Goal: Information Seeking & Learning: Understand process/instructions

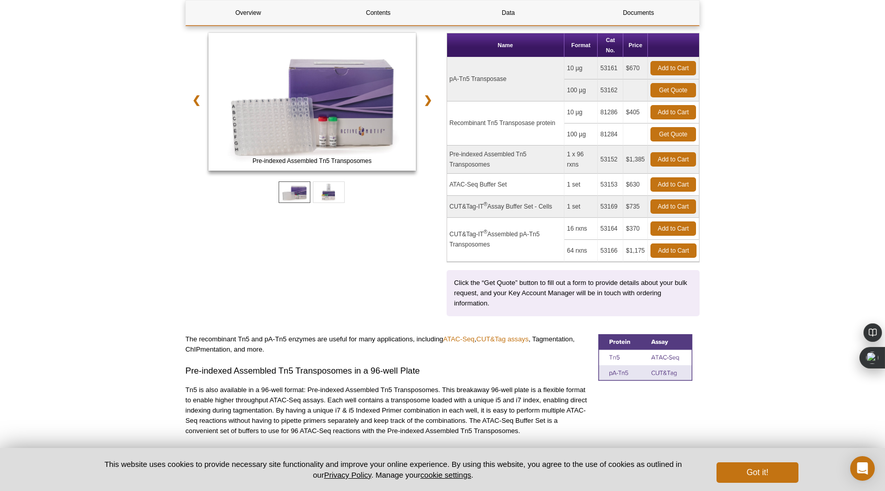
scroll to position [168, 0]
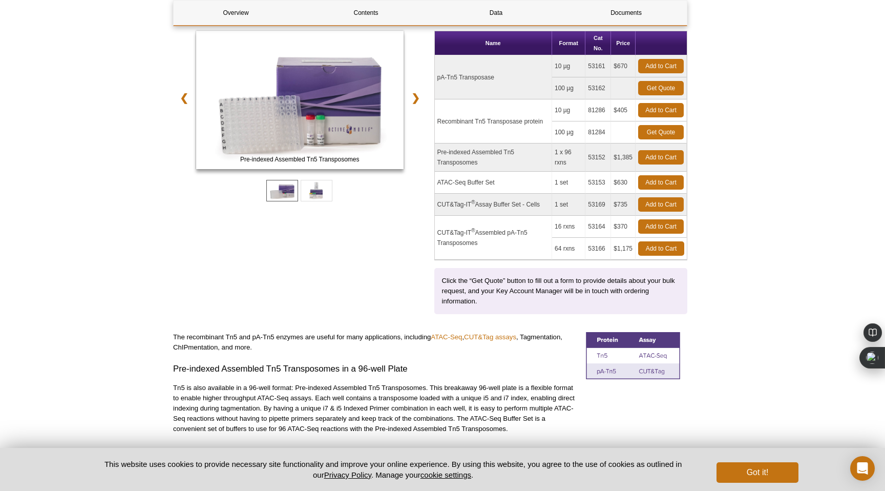
click at [507, 172] on td "ATAC-Seq Buffer Set" at bounding box center [493, 183] width 117 height 22
drag, startPoint x: 507, startPoint y: 161, endPoint x: 446, endPoint y: 161, distance: 61.4
click at [447, 172] on td "ATAC-Seq Buffer Set" at bounding box center [493, 183] width 117 height 22
click at [519, 143] on td "Pre-indexed Assembled Tn5 Transposomes" at bounding box center [493, 157] width 117 height 28
drag, startPoint x: 519, startPoint y: 143, endPoint x: 445, endPoint y: 131, distance: 74.7
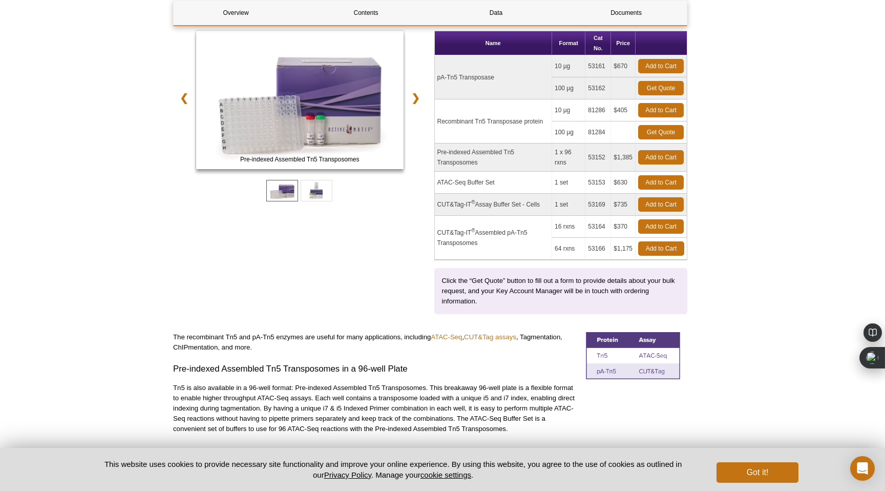
click at [445, 131] on div "Pre-indexed Assembled Tn5 Transposomes ATAC-Seq Buffer Set ❮ ❯ Name Format Cat …" at bounding box center [430, 172] width 514 height 283
click at [531, 143] on td "Pre-indexed Assembled Tn5 Transposomes" at bounding box center [493, 157] width 117 height 28
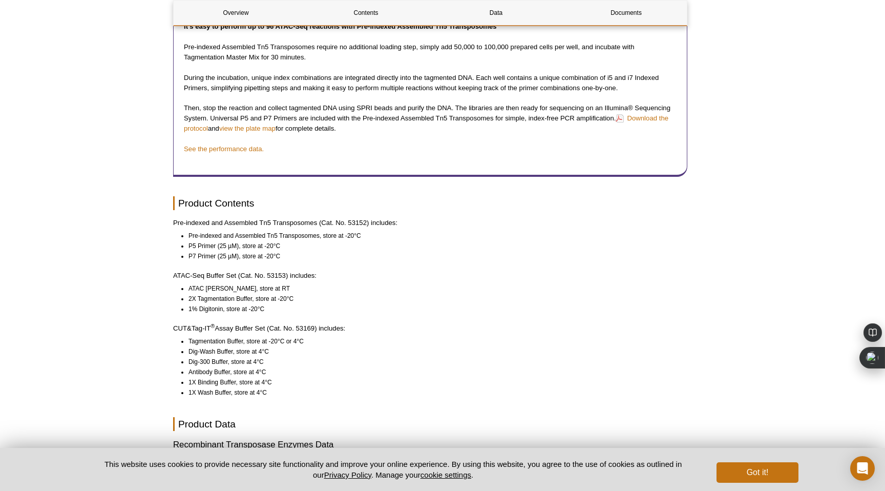
scroll to position [926, 0]
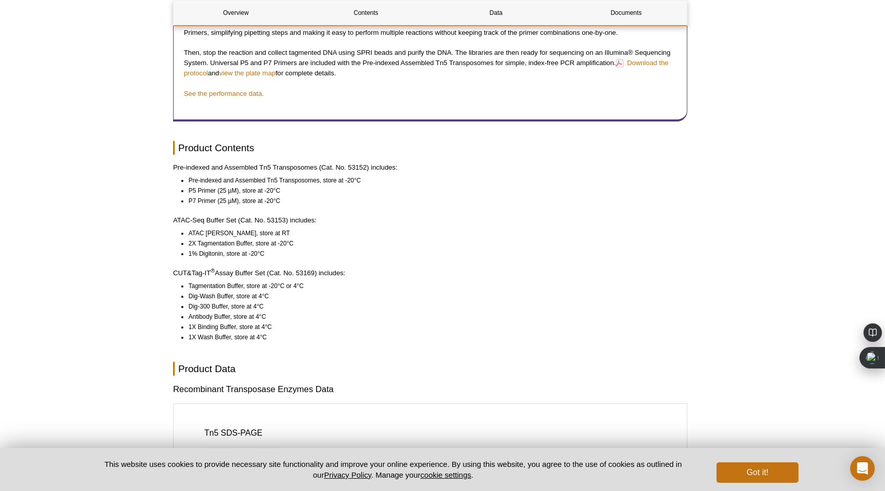
drag, startPoint x: 379, startPoint y: 263, endPoint x: 375, endPoint y: 253, distance: 10.9
click at [375, 253] on div "Overview Contents Data Documents Product Overview Pre-indexed Assembled Tn5 Tra…" at bounding box center [430, 111] width 514 height 1790
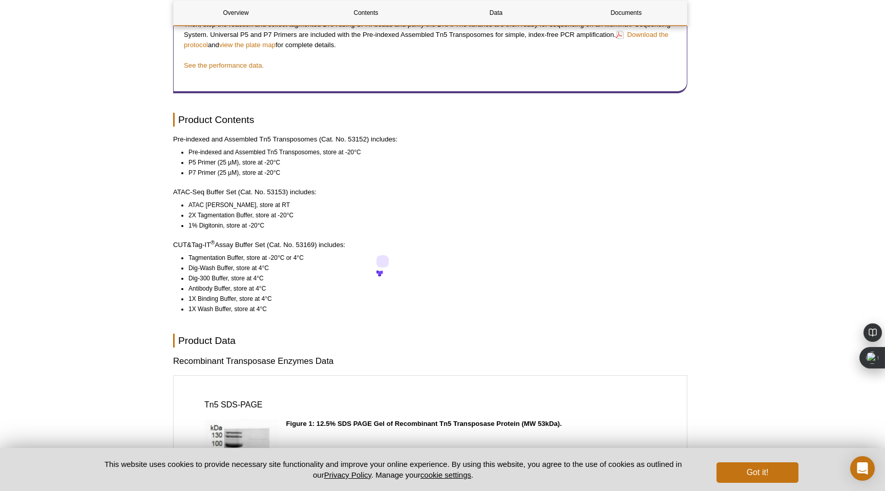
click at [353, 283] on li "Antibody Buffer, store at 4°C" at bounding box center [433, 288] width 490 height 10
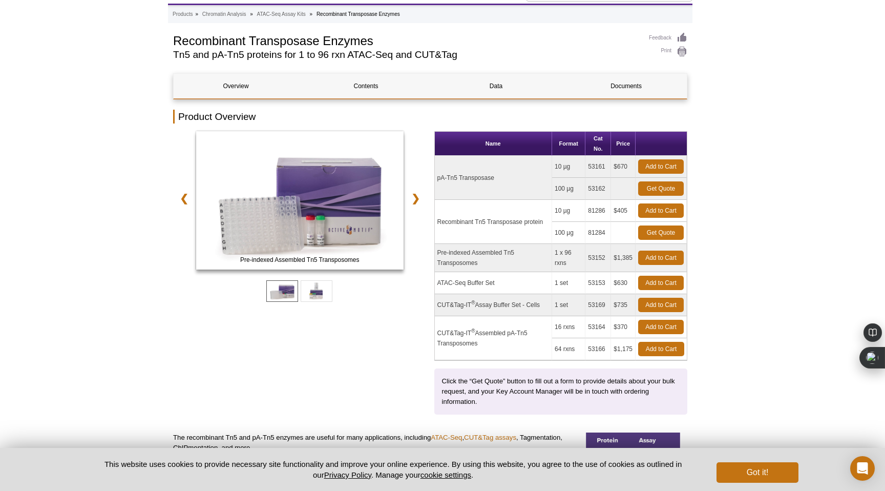
scroll to position [0, 0]
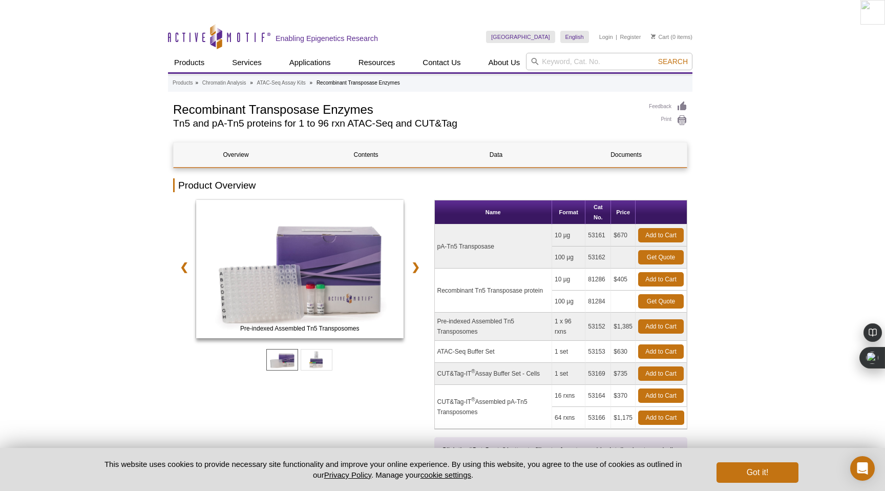
click at [328, 349] on div at bounding box center [299, 357] width 253 height 32
click at [328, 349] on span at bounding box center [317, 360] width 32 height 22
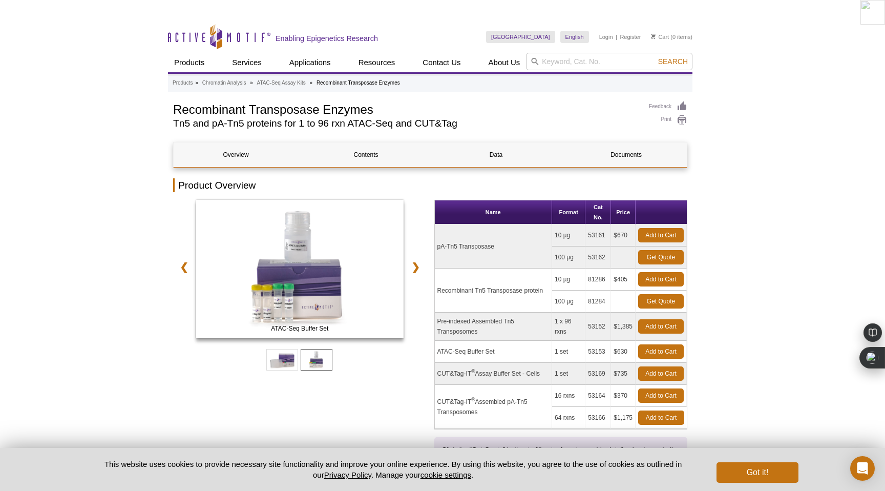
drag, startPoint x: 511, startPoint y: 225, endPoint x: 447, endPoint y: 224, distance: 64.0
click at [447, 224] on td "pA-Tn5 Transposase" at bounding box center [493, 246] width 117 height 44
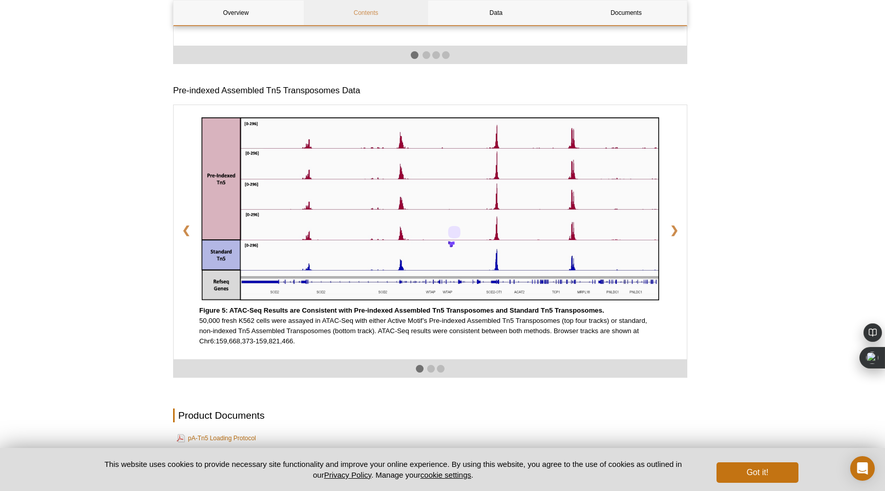
scroll to position [1741, 0]
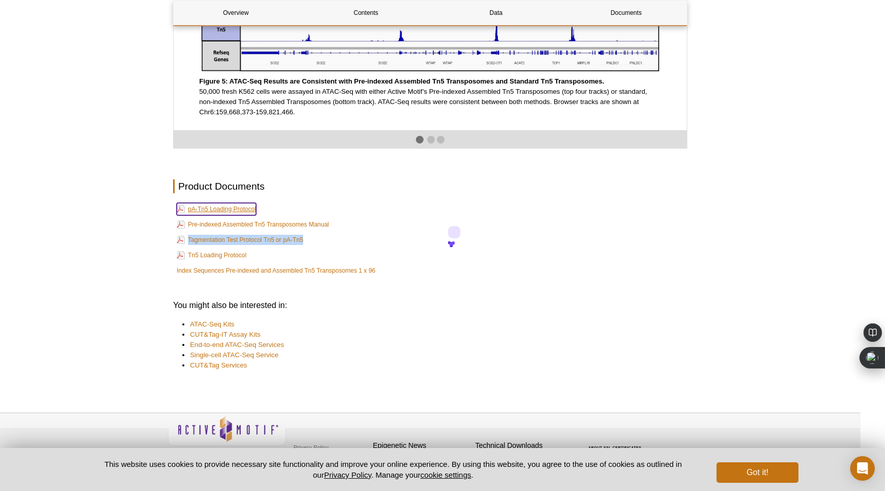
click at [243, 203] on link "pA-Tn5 Loading Protocol" at bounding box center [216, 209] width 79 height 12
